Goal: Task Accomplishment & Management: Manage account settings

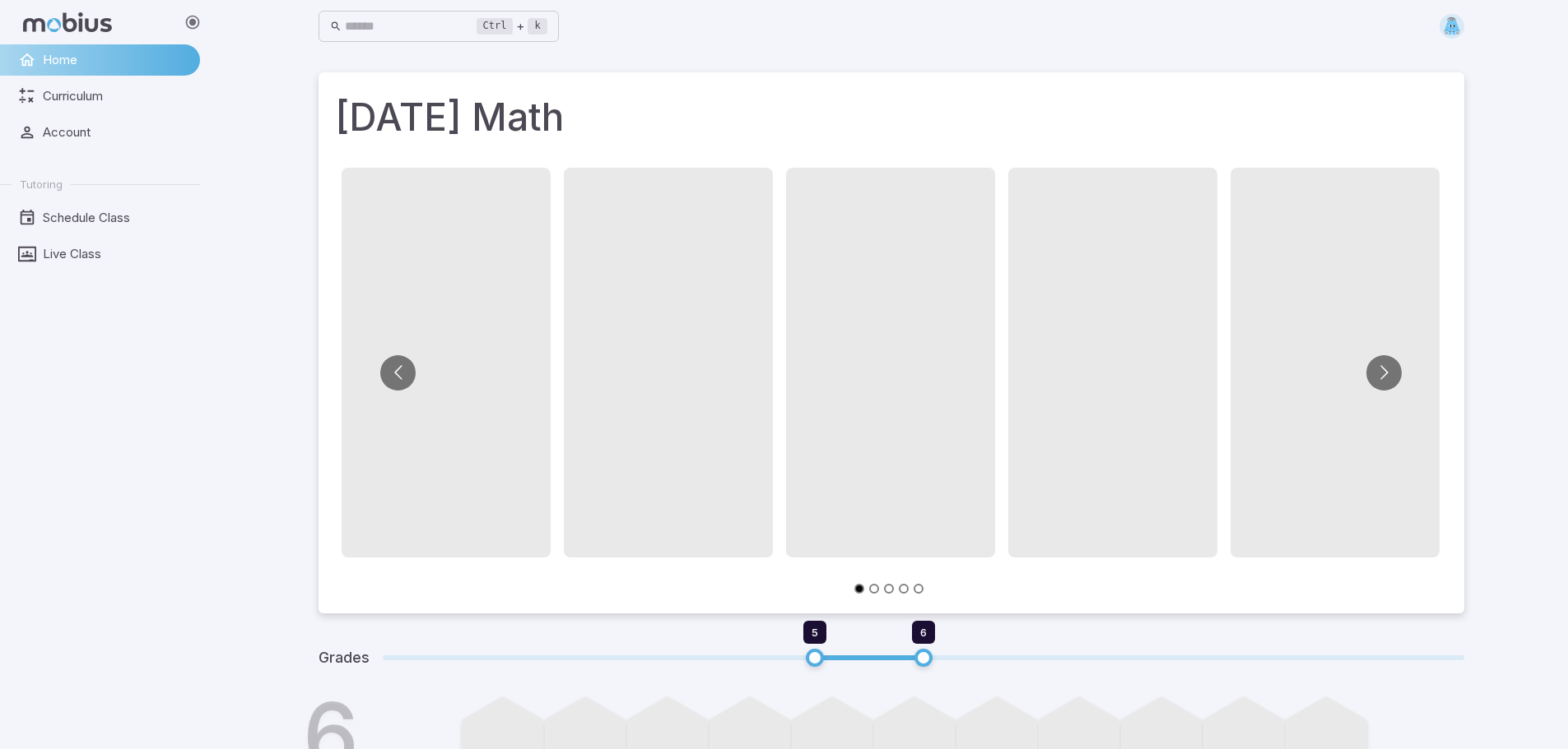
click at [1451, 31] on img at bounding box center [1452, 27] width 25 height 25
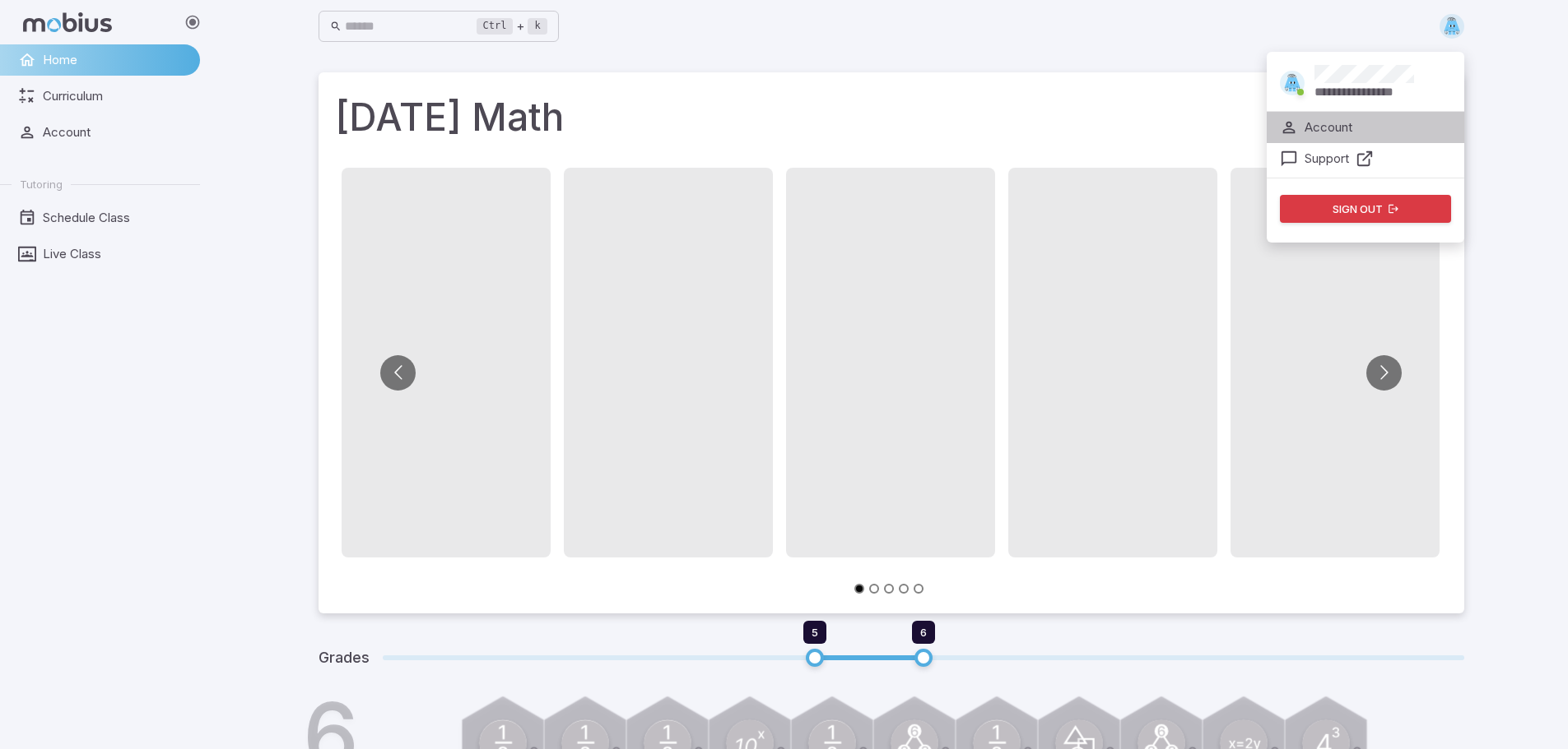
click at [1351, 126] on p "Account" at bounding box center [1328, 127] width 47 height 18
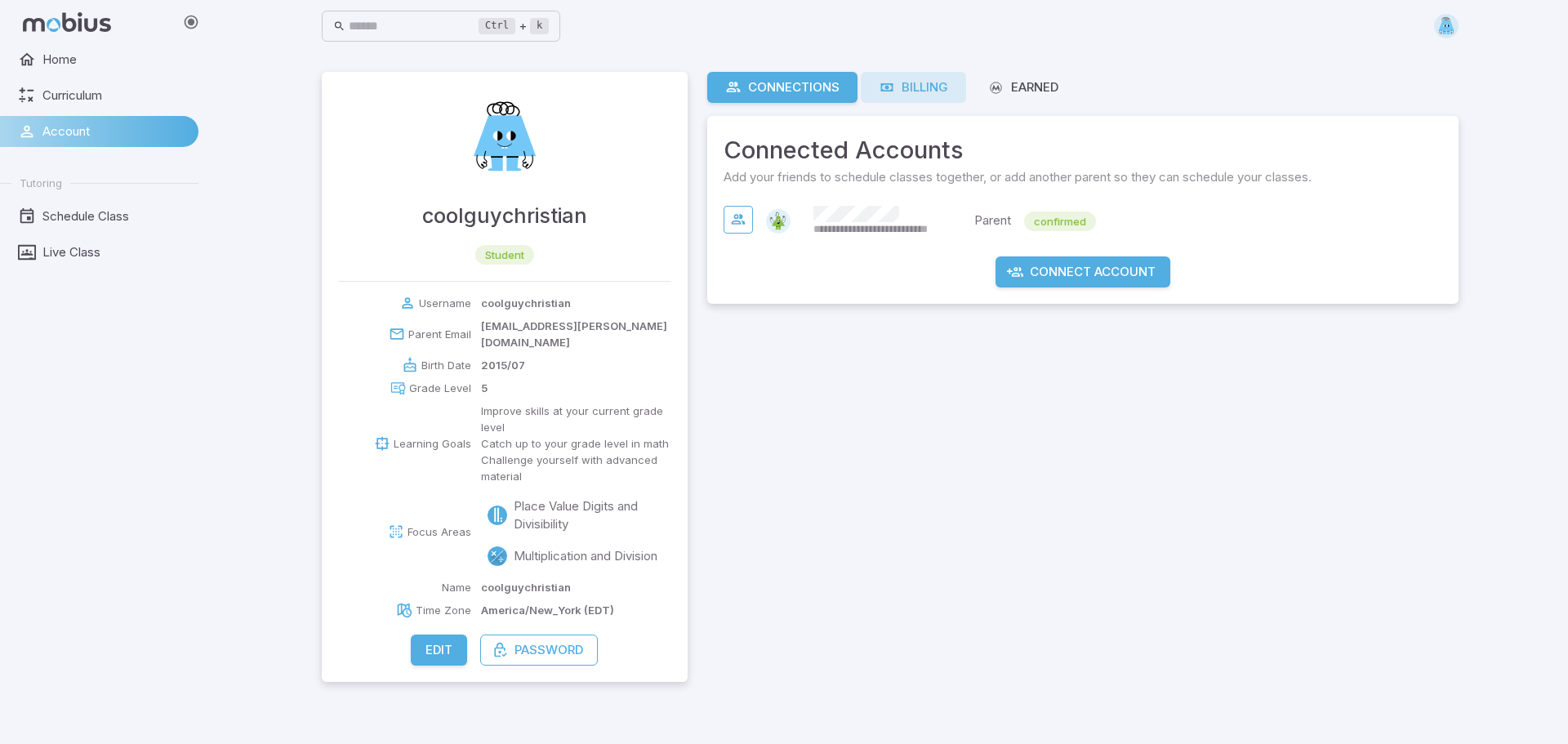
click at [916, 88] on div "Billing" at bounding box center [914, 88] width 69 height 18
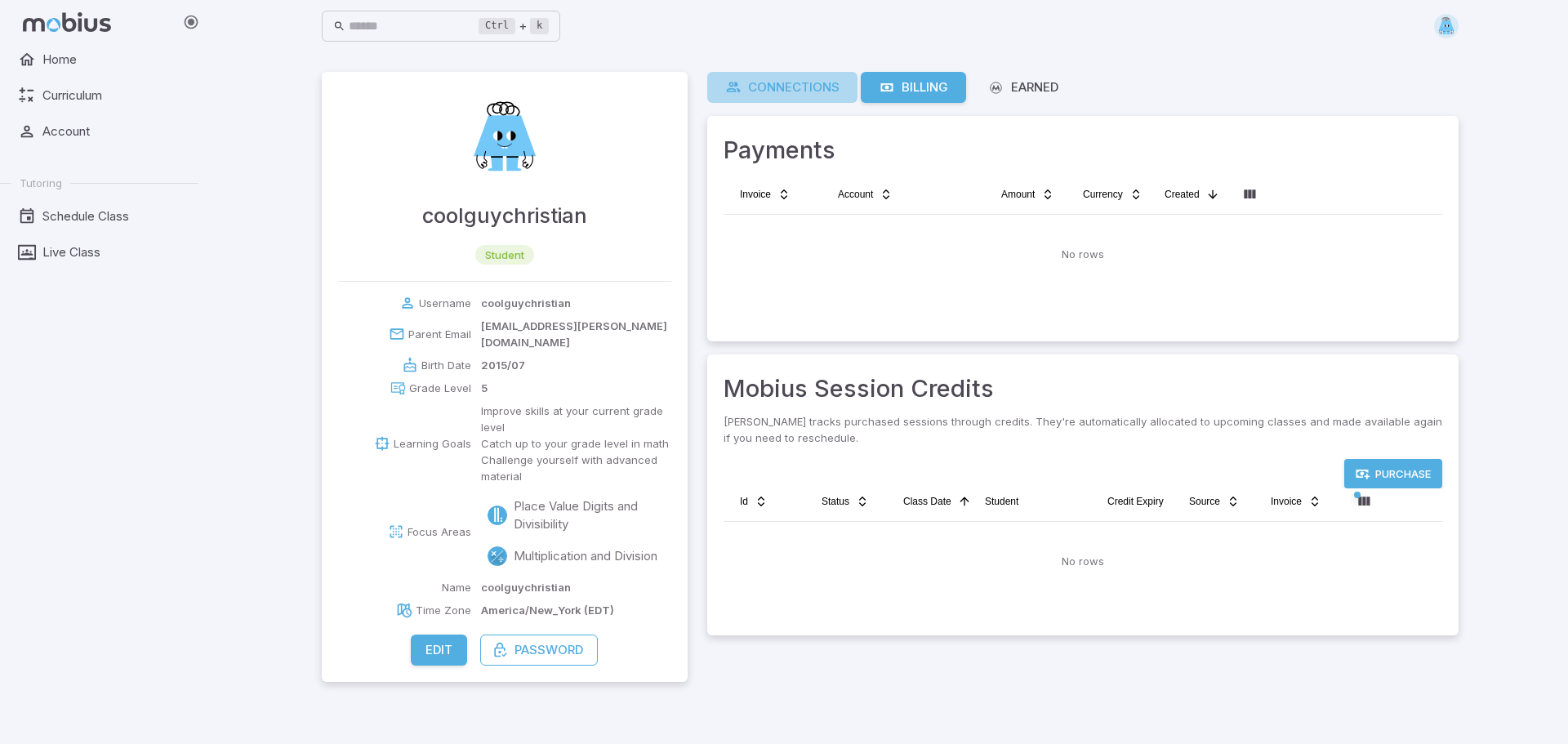
click at [819, 88] on div "Connections" at bounding box center [782, 88] width 114 height 18
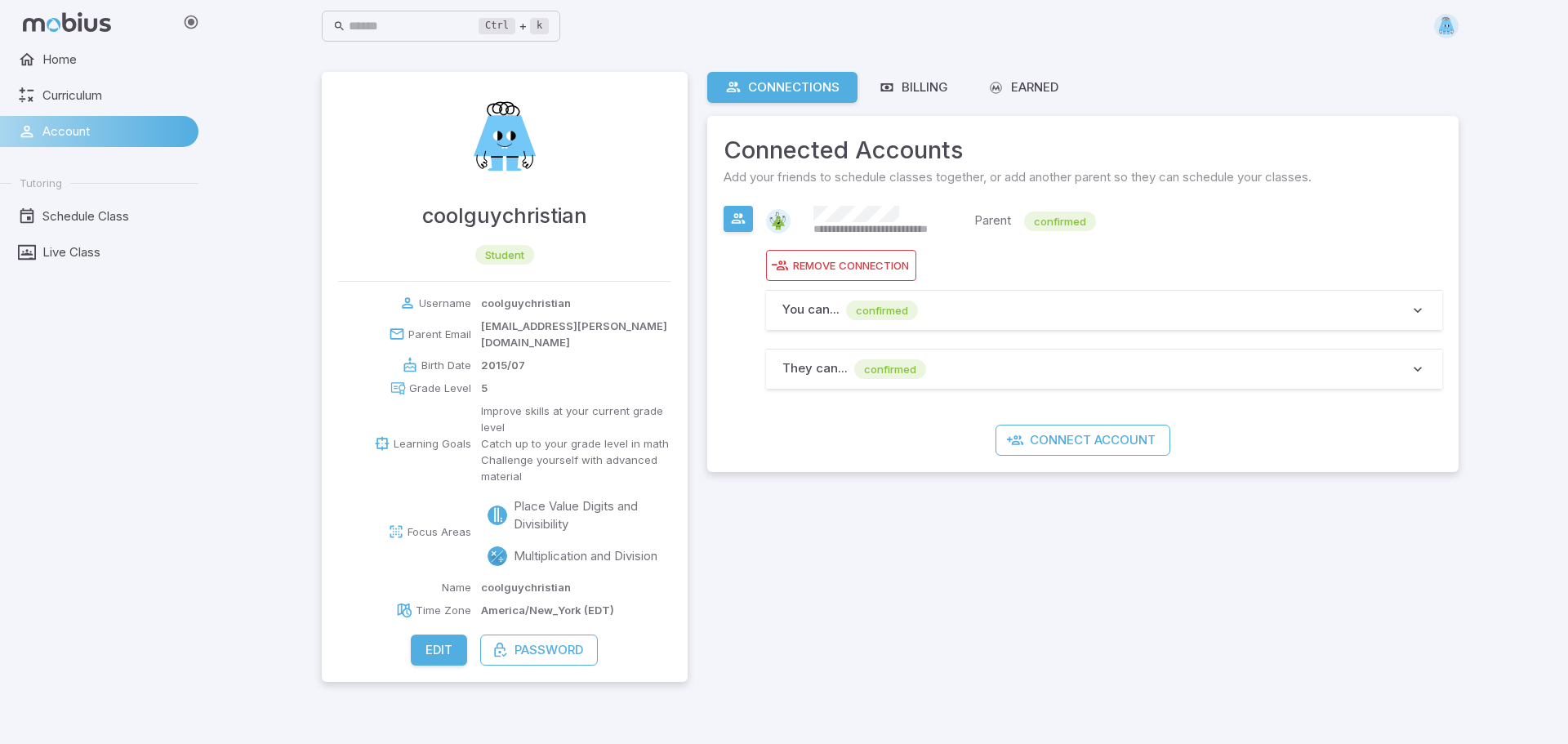
click at [1447, 26] on img at bounding box center [1447, 26] width 25 height 25
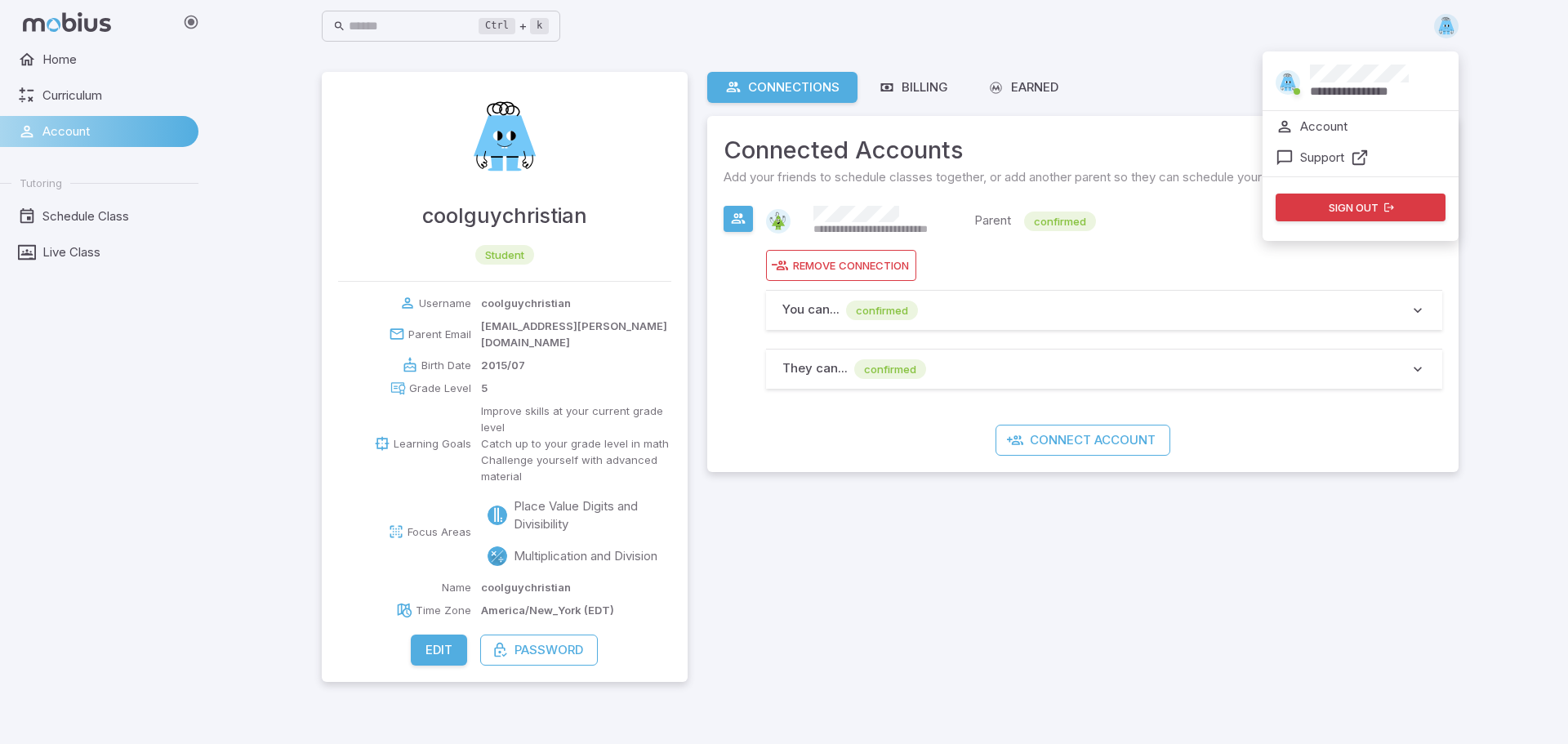
click at [1343, 87] on p "**********" at bounding box center [1357, 92] width 96 height 18
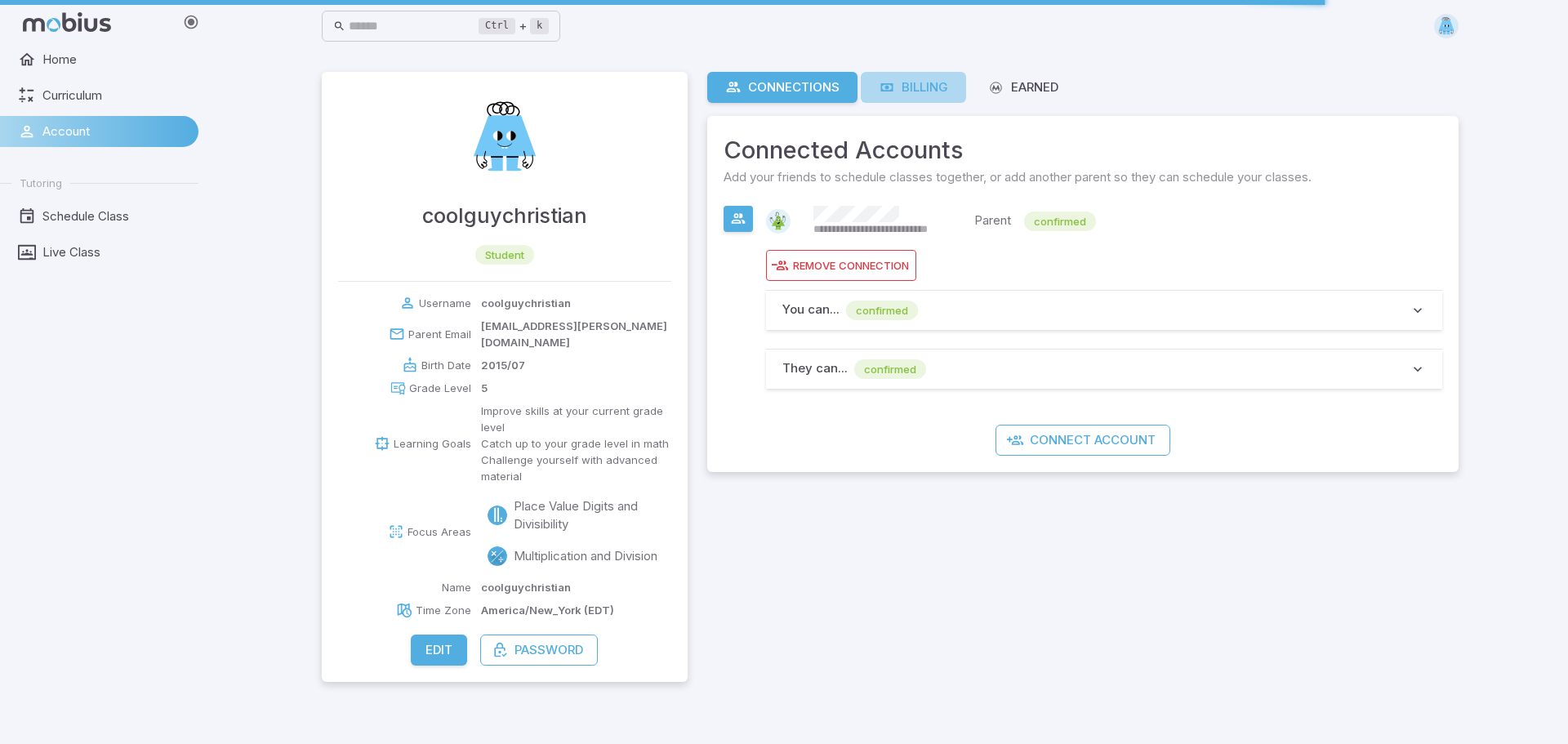
click at [939, 93] on div "Billing" at bounding box center [914, 88] width 69 height 18
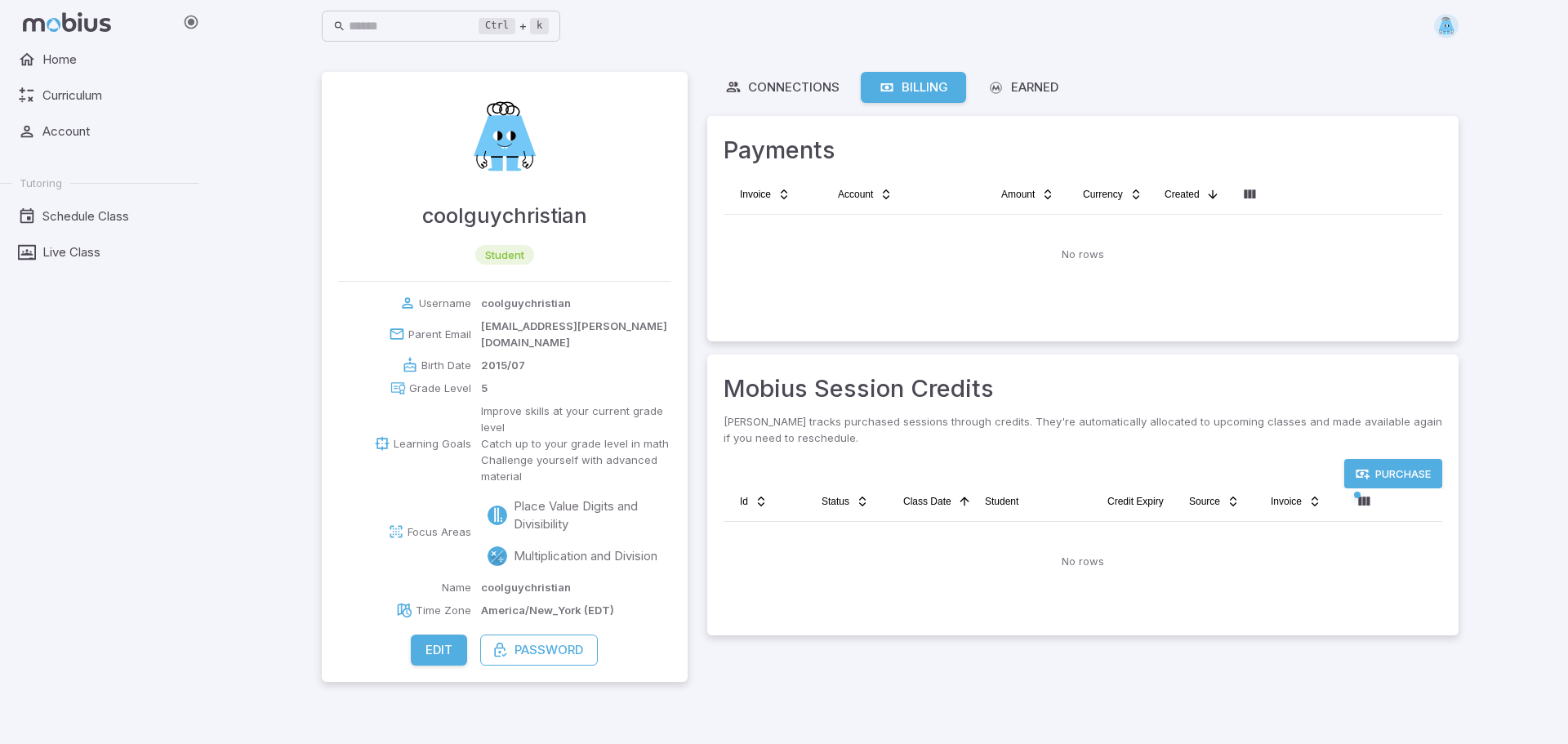
click at [782, 103] on div "Connections Billing Earned" at bounding box center [1082, 88] width 758 height 39
click at [784, 94] on div "Connections" at bounding box center [782, 88] width 114 height 18
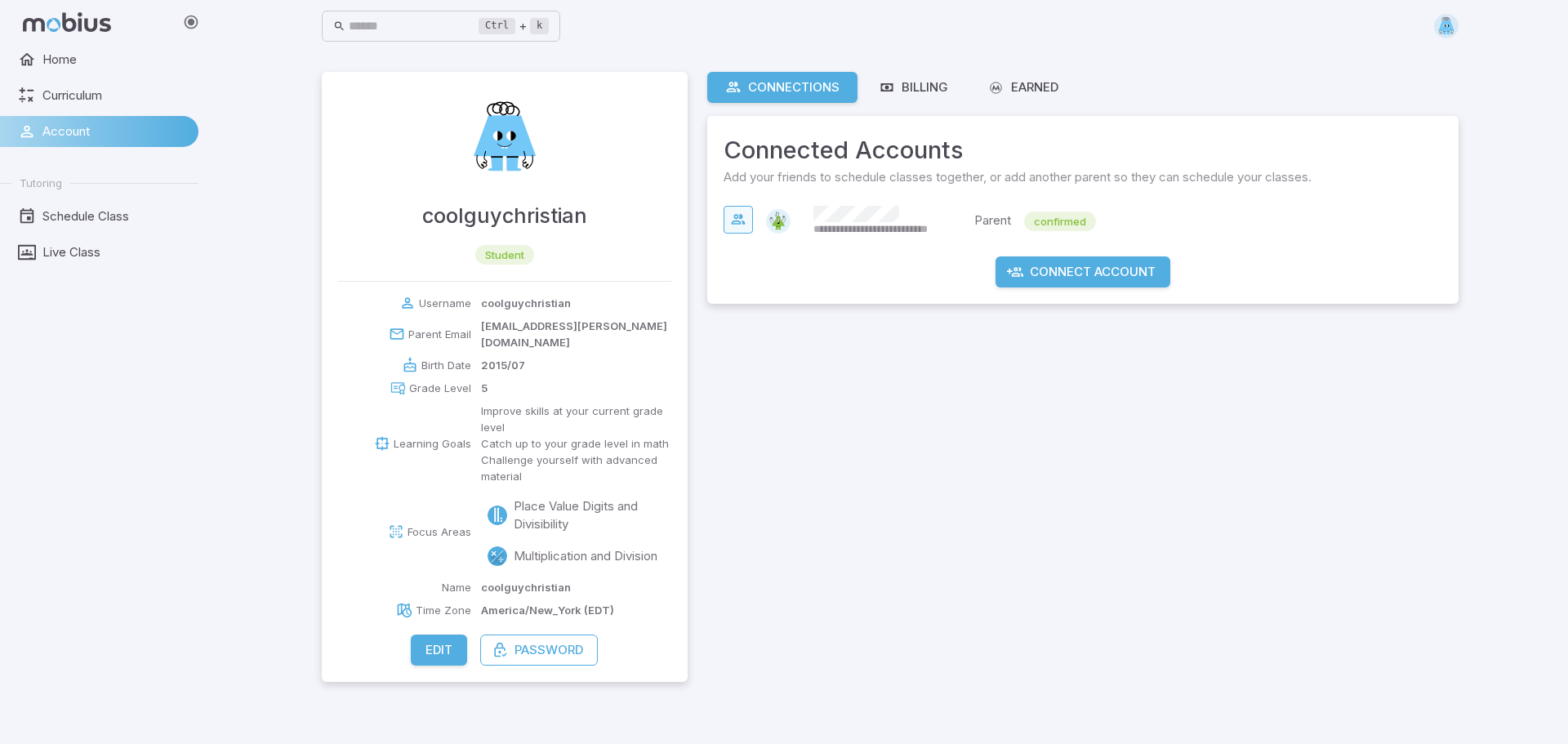
click at [744, 222] on icon "button" at bounding box center [739, 220] width 17 height 17
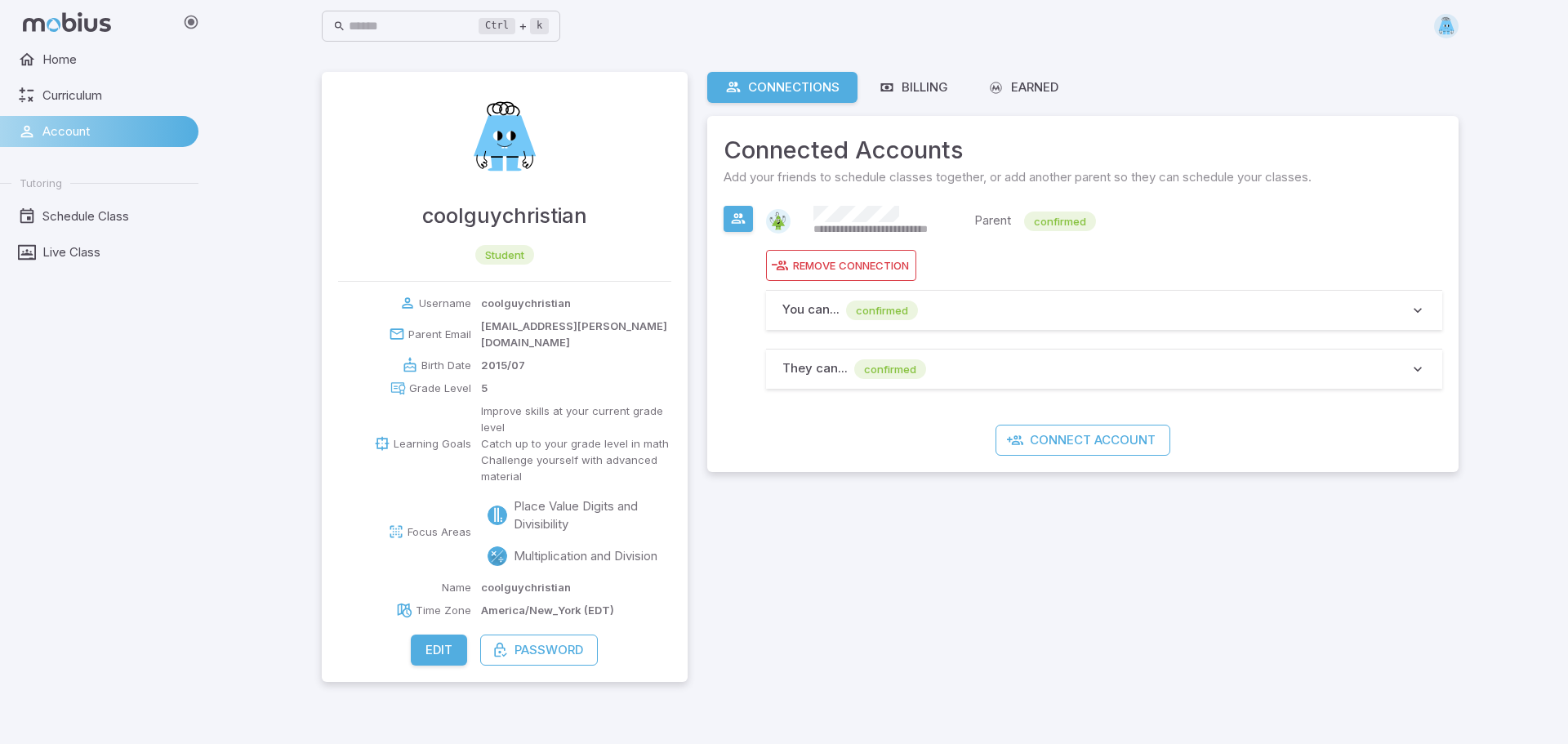
click at [1390, 313] on span "You can ... confirmed" at bounding box center [1095, 311] width 627 height 20
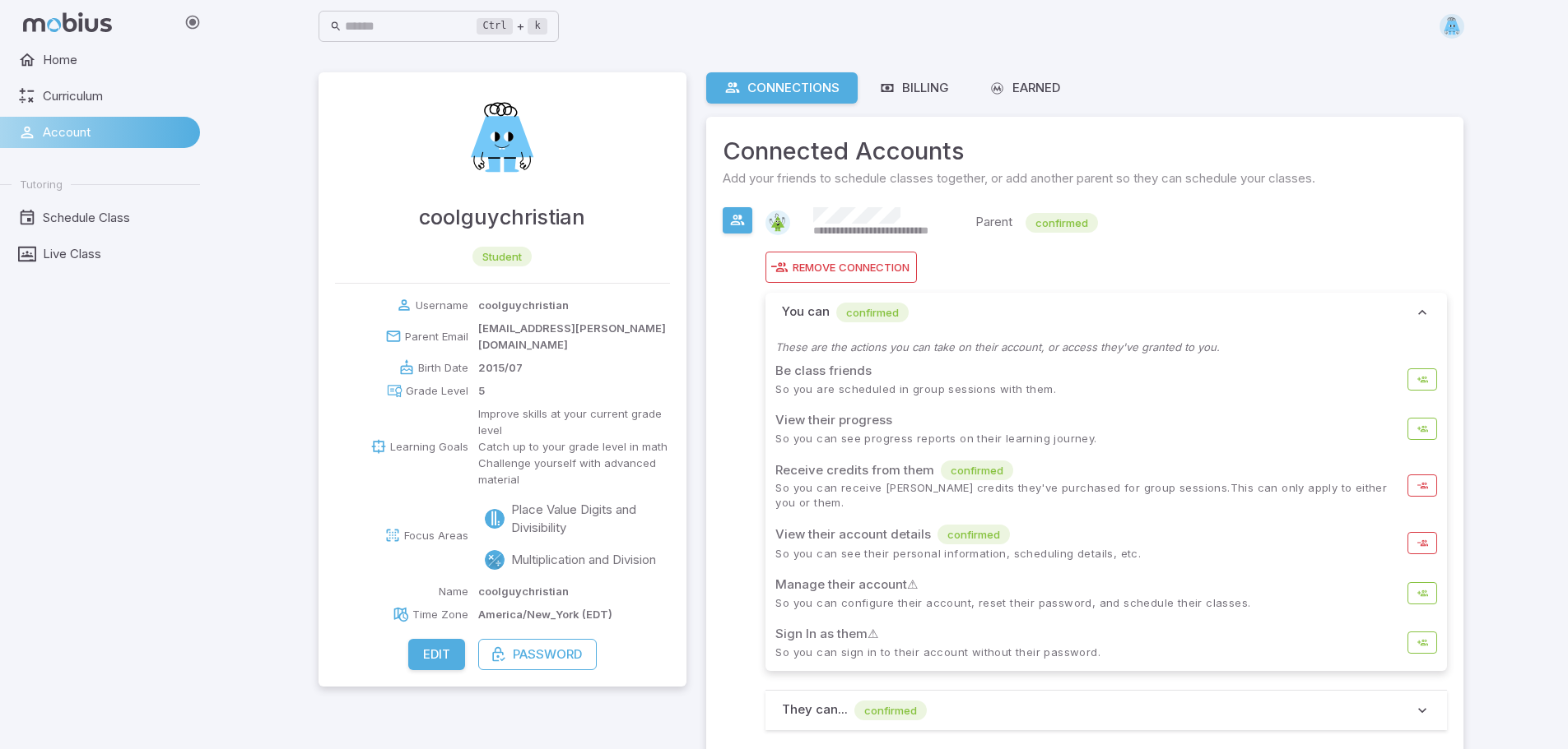
click at [1401, 315] on span "You can confirmed" at bounding box center [1098, 313] width 632 height 20
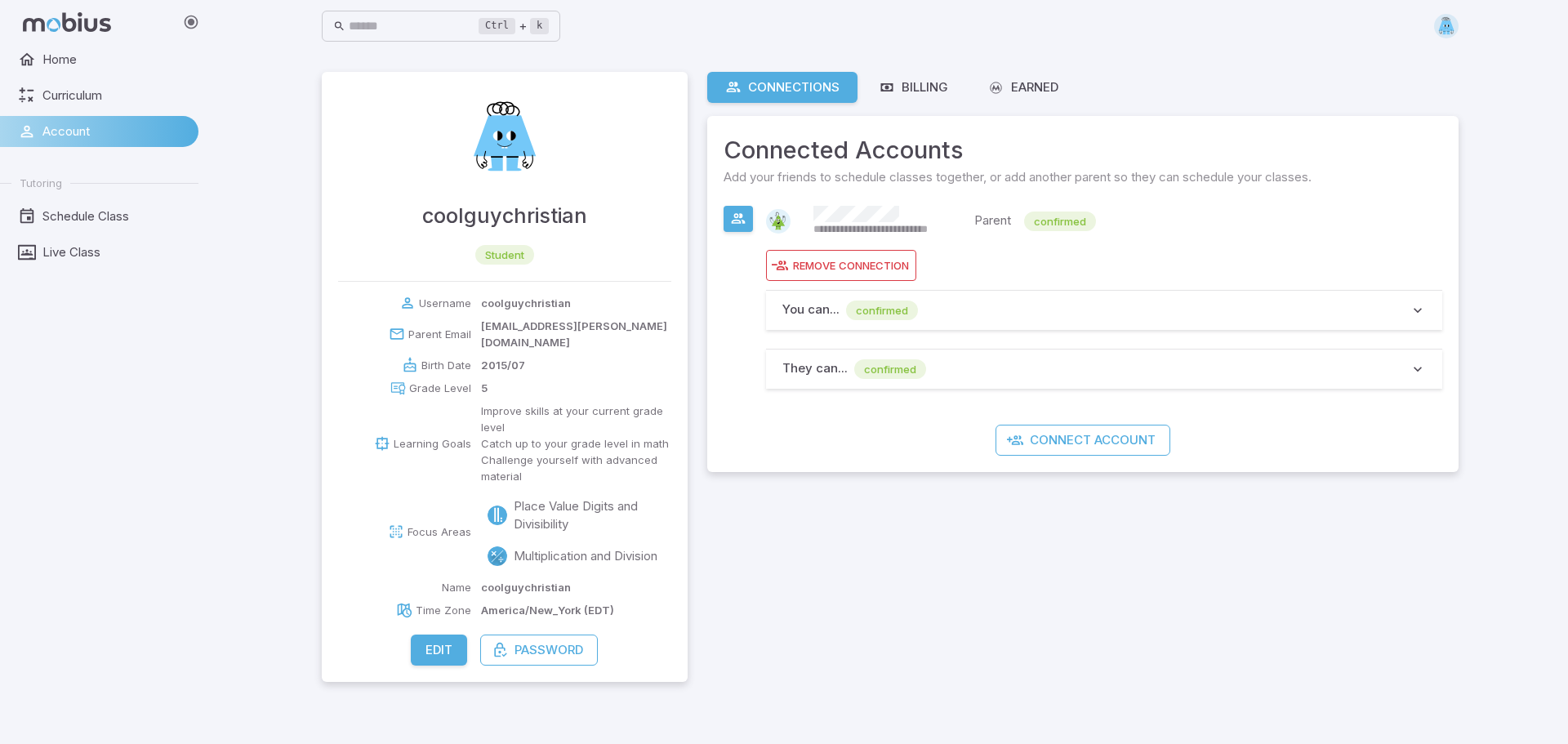
click at [1002, 222] on p "Parent" at bounding box center [992, 222] width 36 height 20
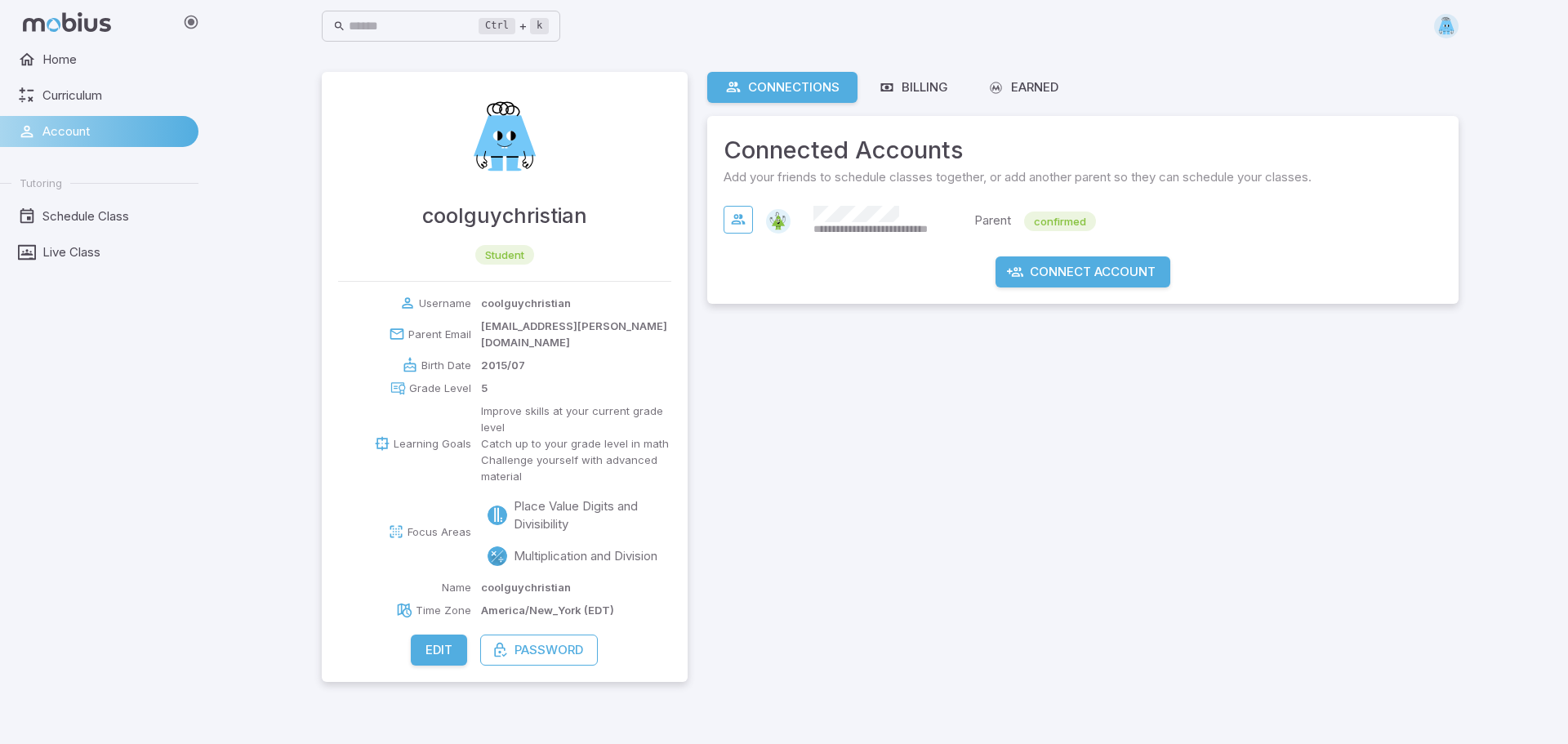
click at [787, 221] on img at bounding box center [778, 222] width 25 height 25
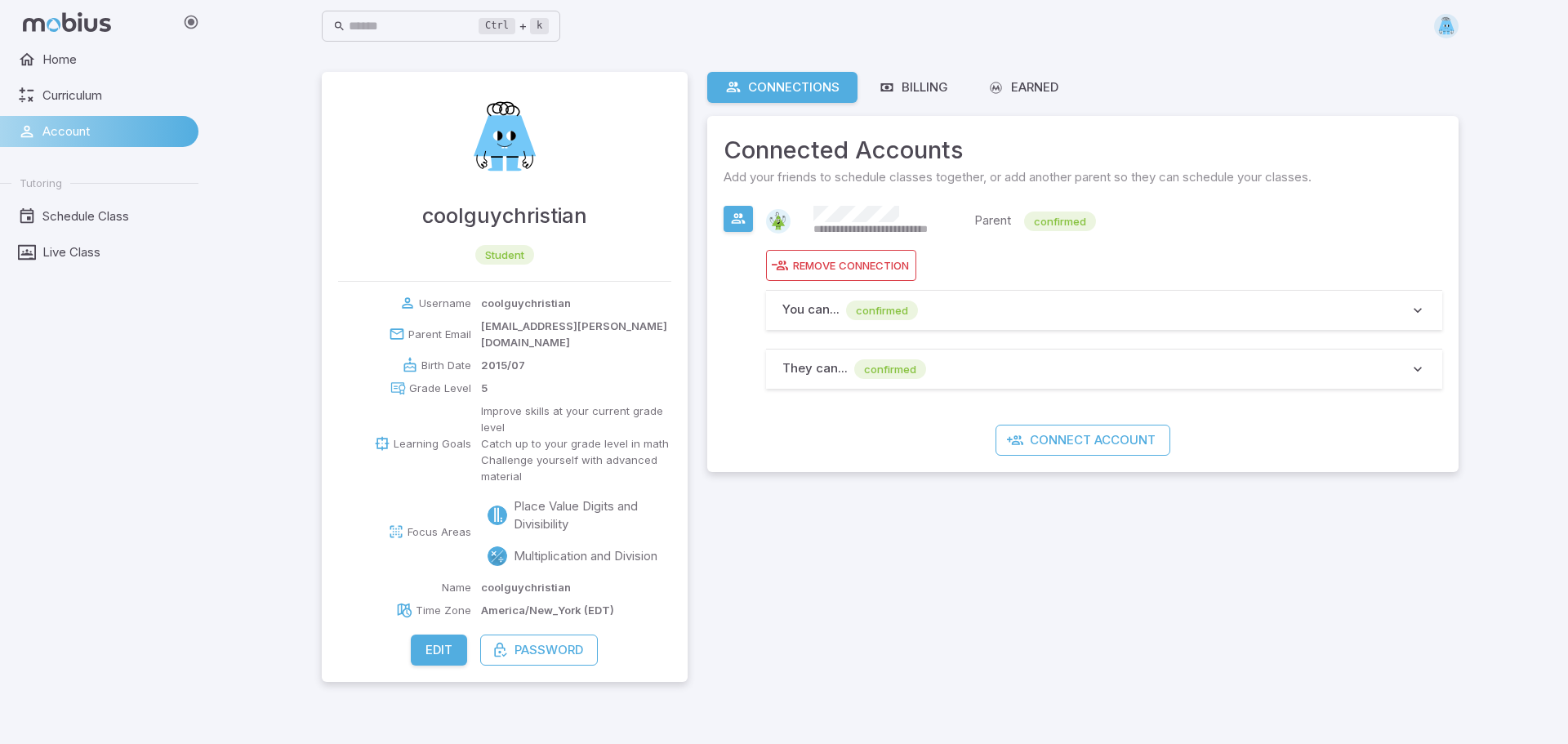
click at [1452, 26] on img at bounding box center [1447, 26] width 25 height 25
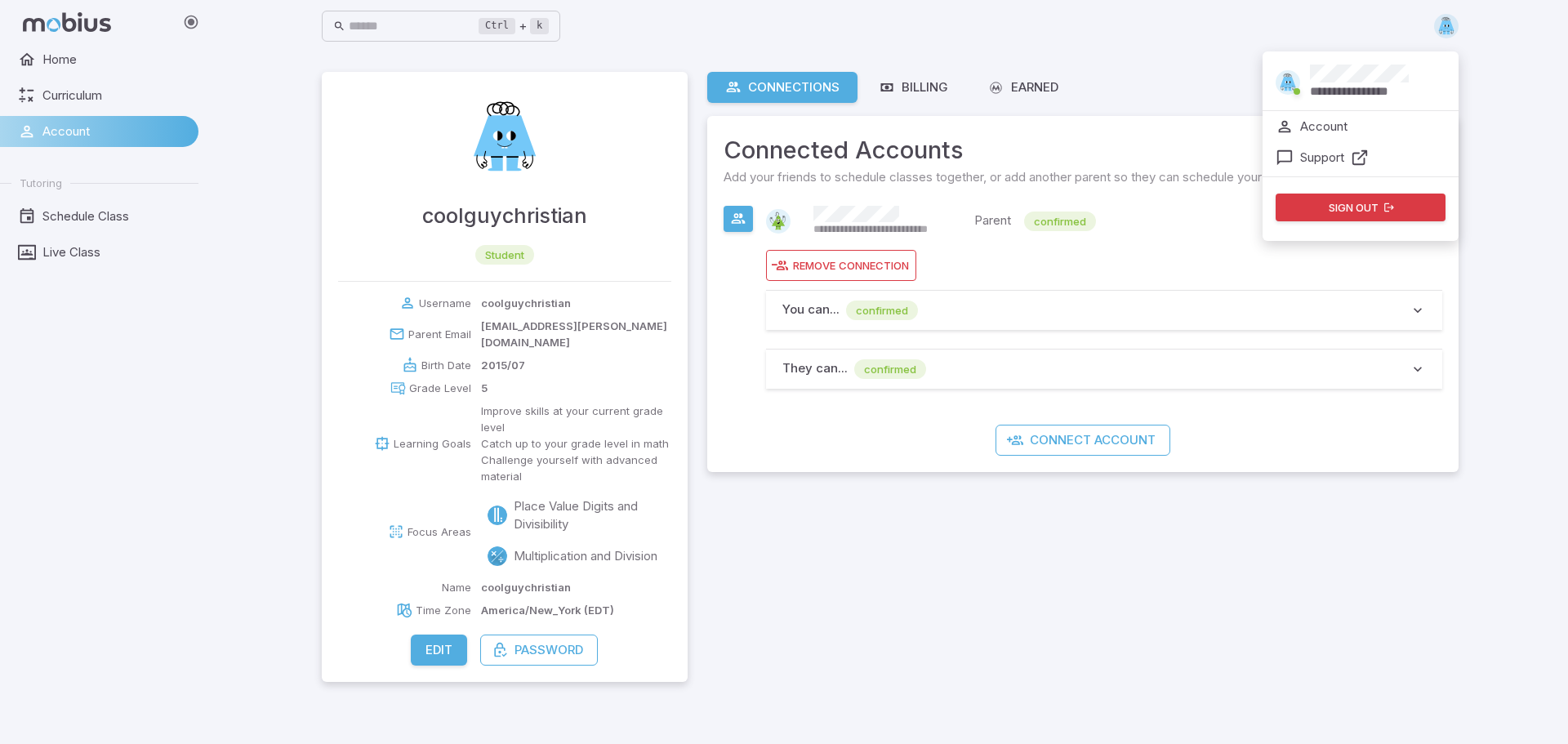
click at [1317, 203] on button "Sign out" at bounding box center [1361, 207] width 170 height 28
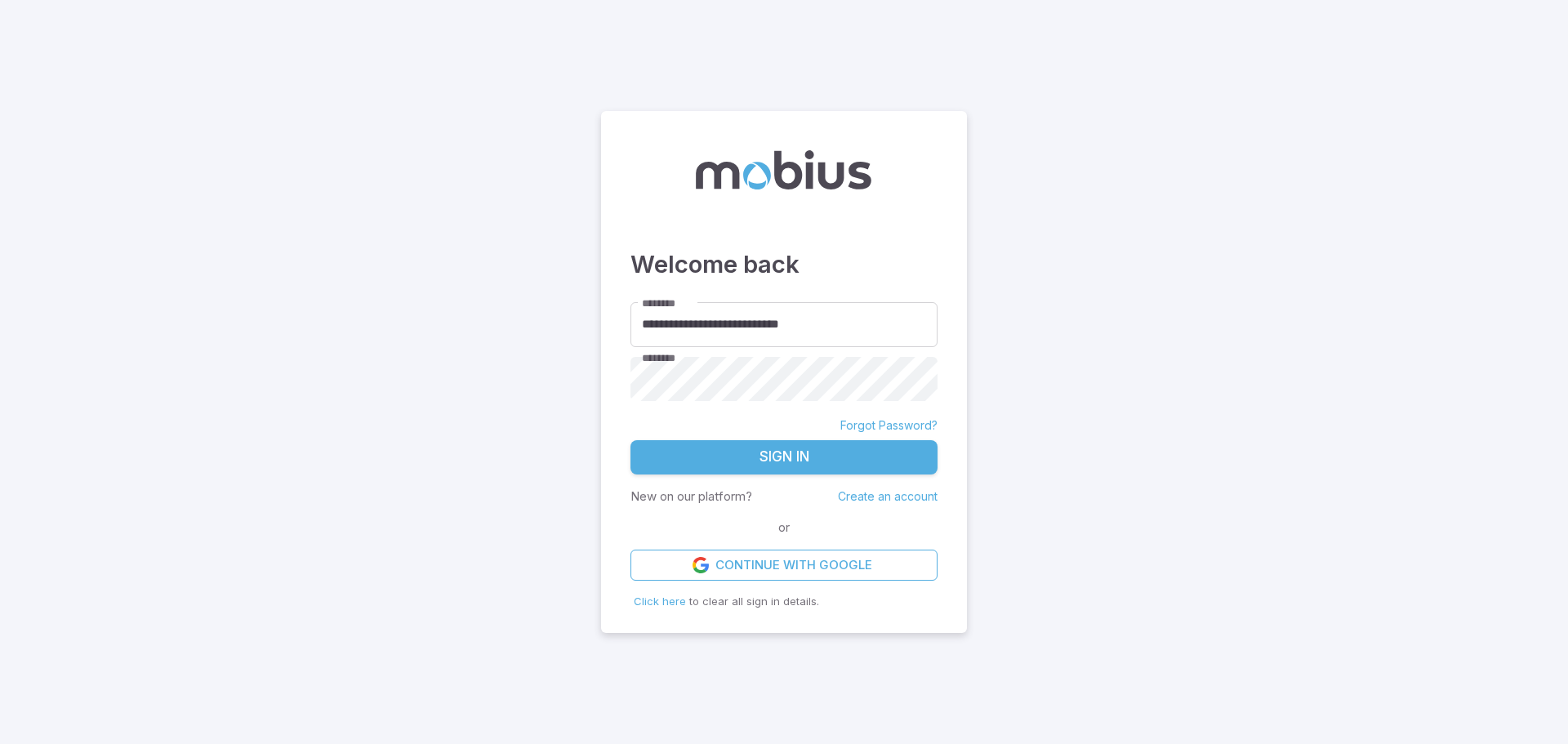
click at [767, 454] on button "Sign In" at bounding box center [784, 458] width 307 height 35
